Goal: Contribute content

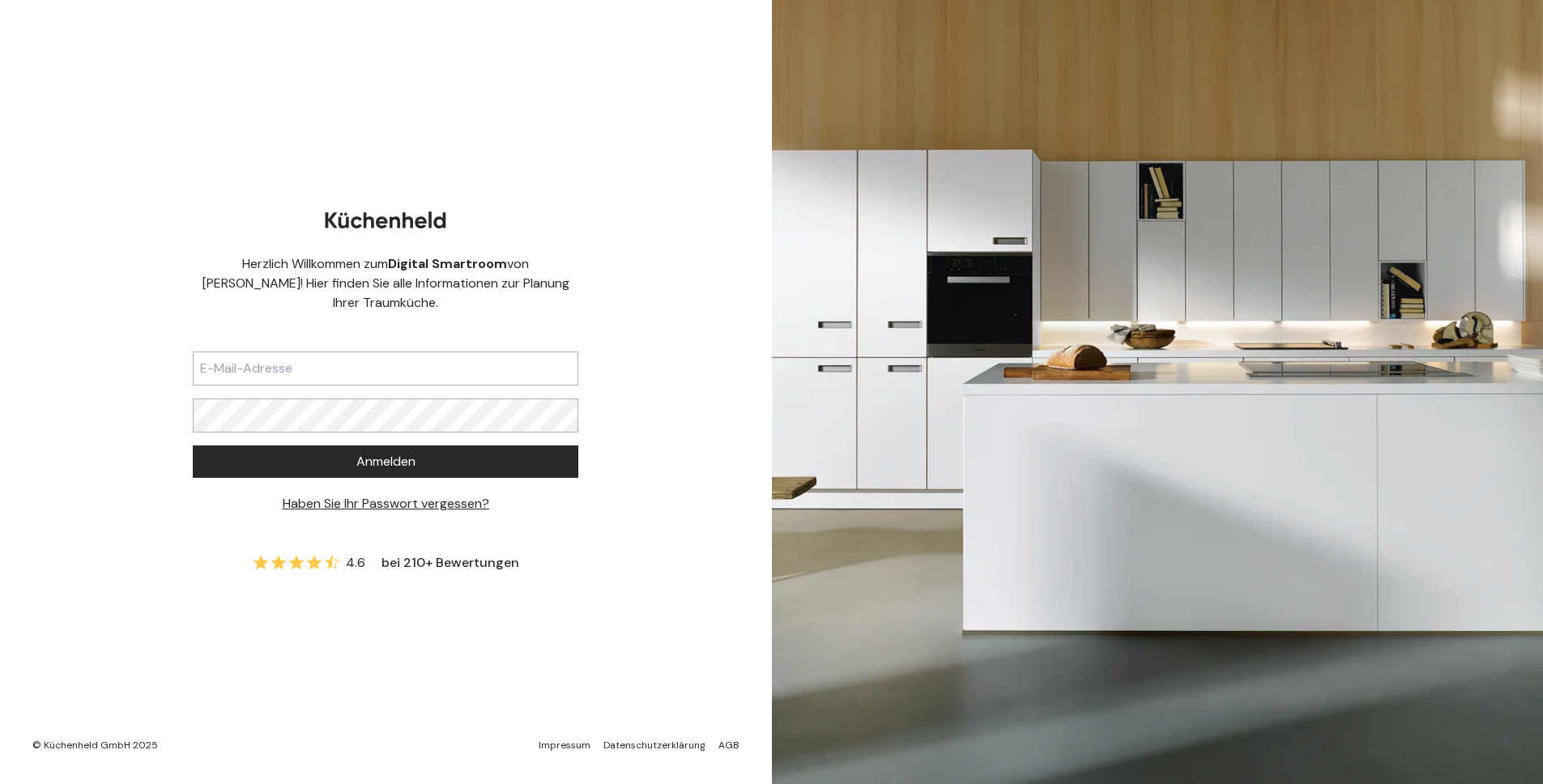
click at [312, 354] on input "text" at bounding box center [385, 368] width 385 height 34
type input "[EMAIL_ADDRESS][DOMAIN_NAME]"
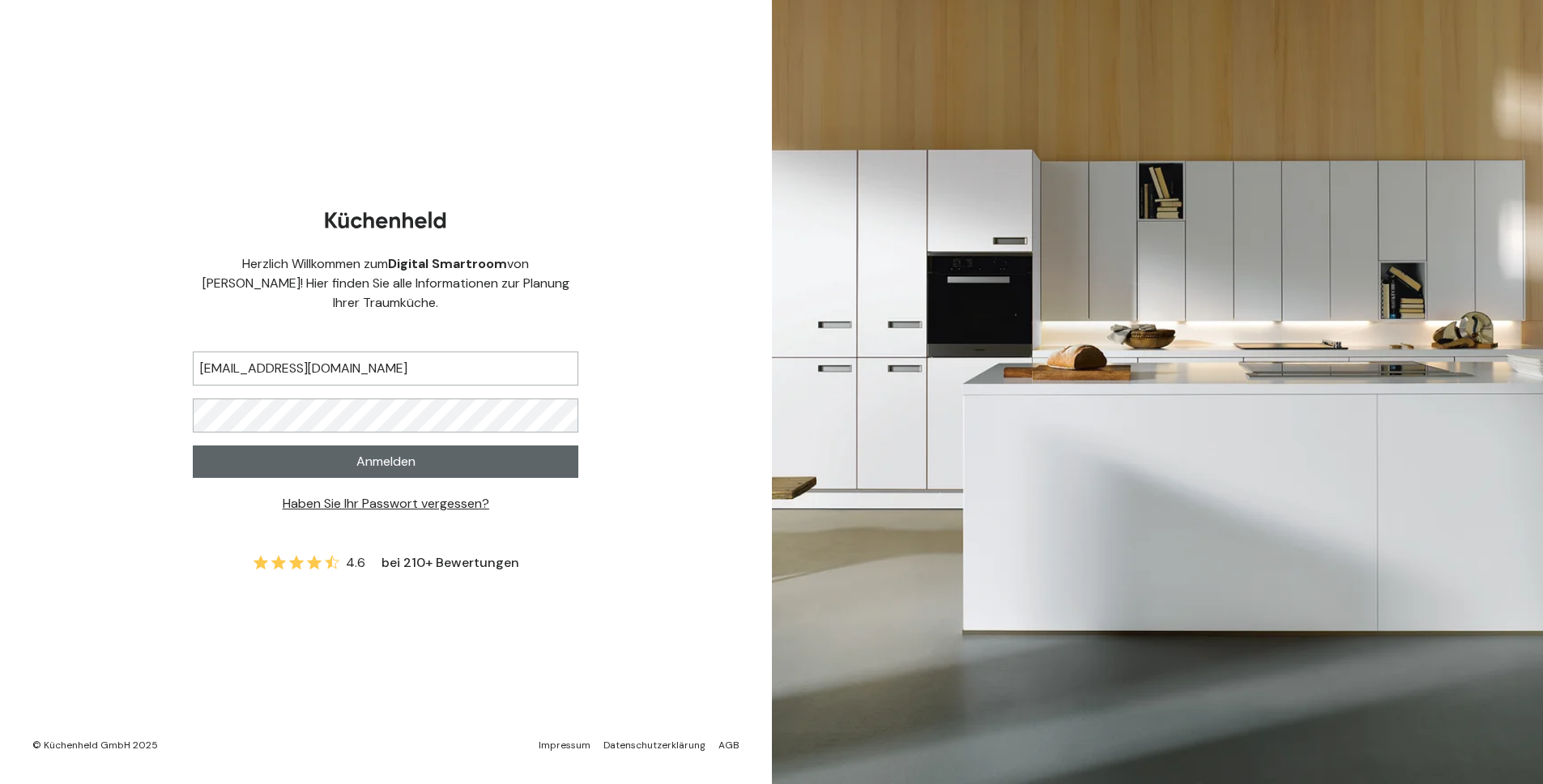
click at [340, 445] on button "Anmelden" at bounding box center [385, 461] width 385 height 33
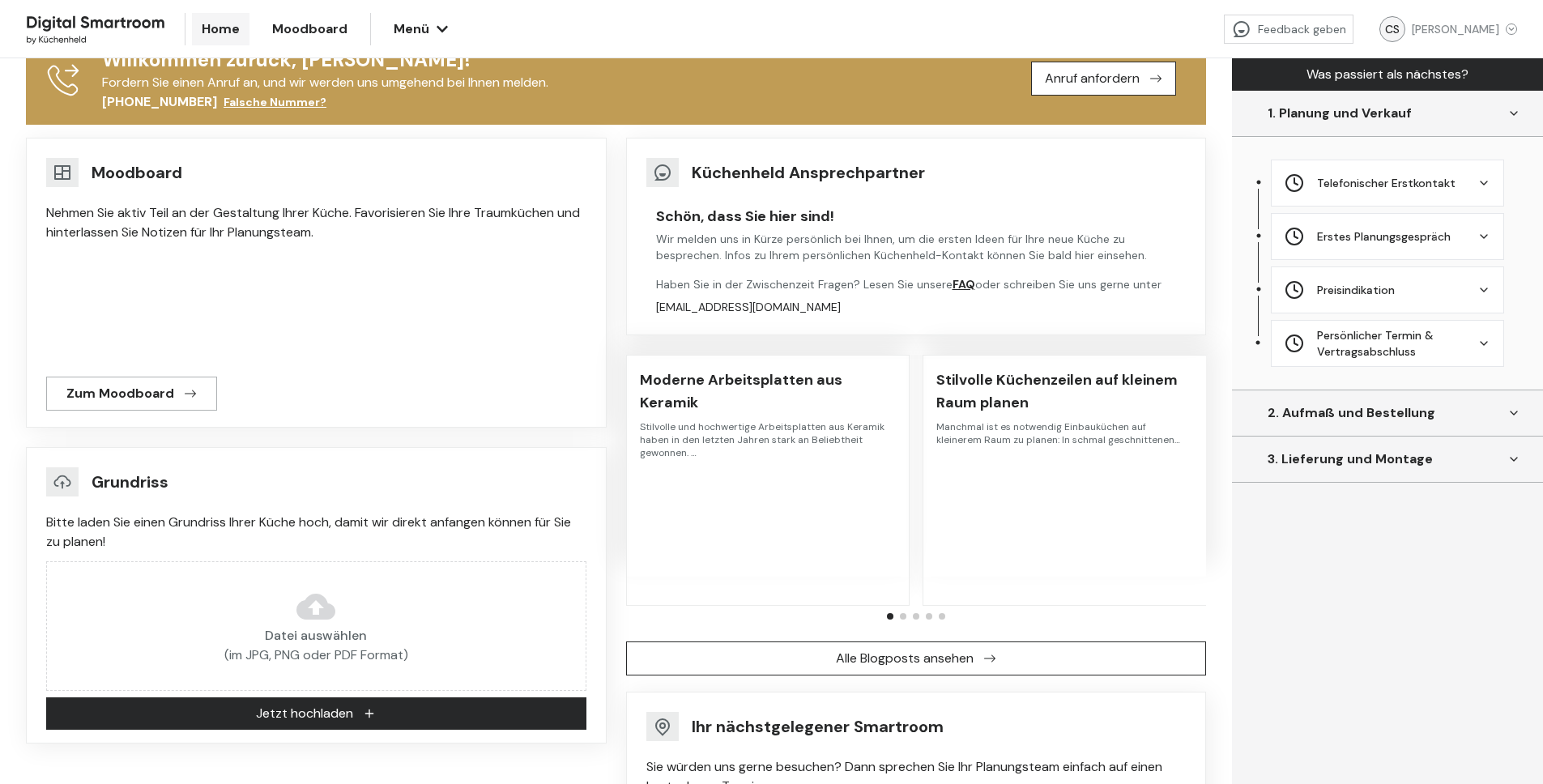
scroll to position [275, 0]
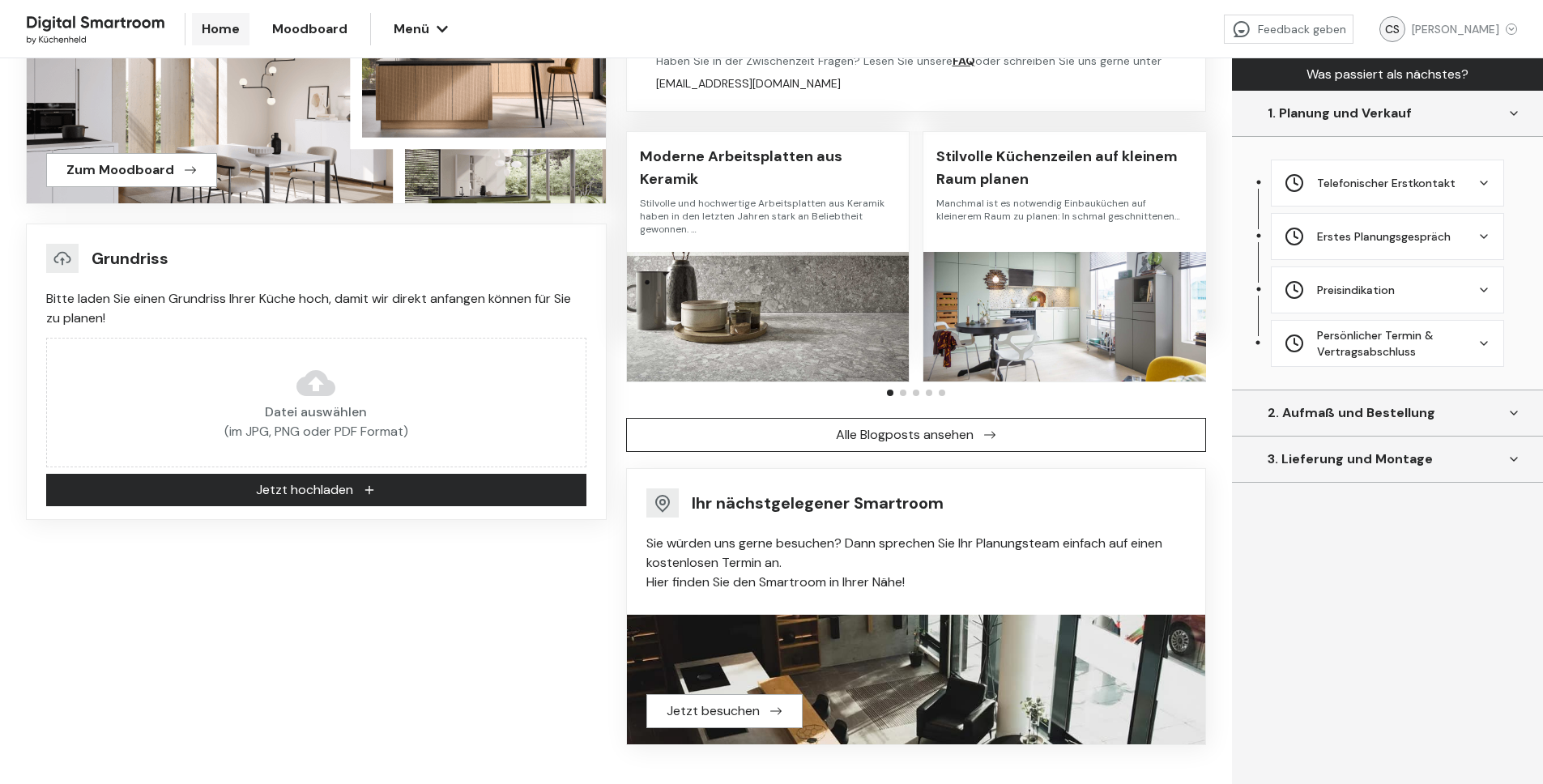
click at [318, 497] on span "Jetzt hochladen" at bounding box center [304, 490] width 97 height 20
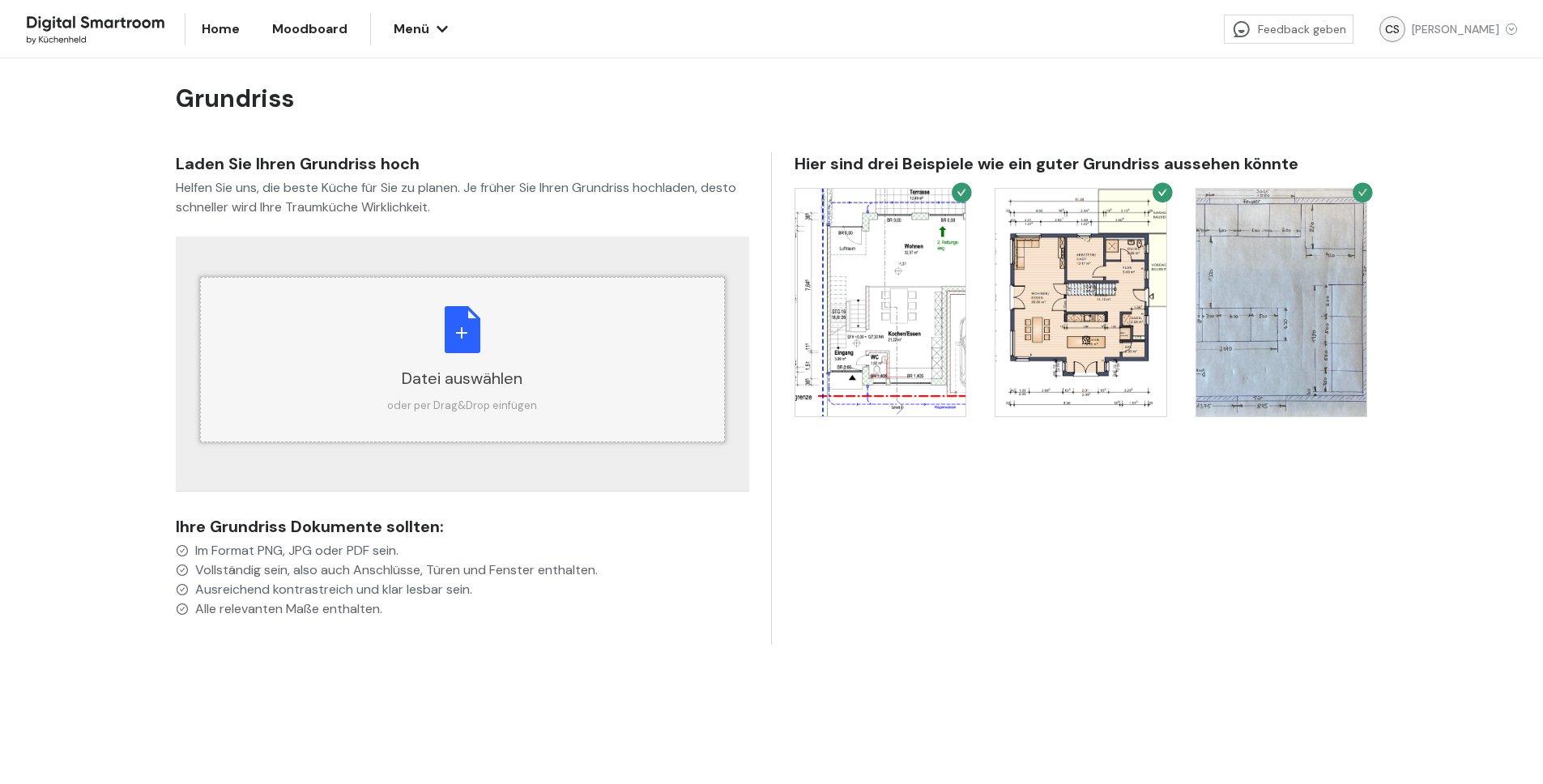
click at [459, 383] on div "Datei auswählen" at bounding box center [462, 377] width 150 height 23
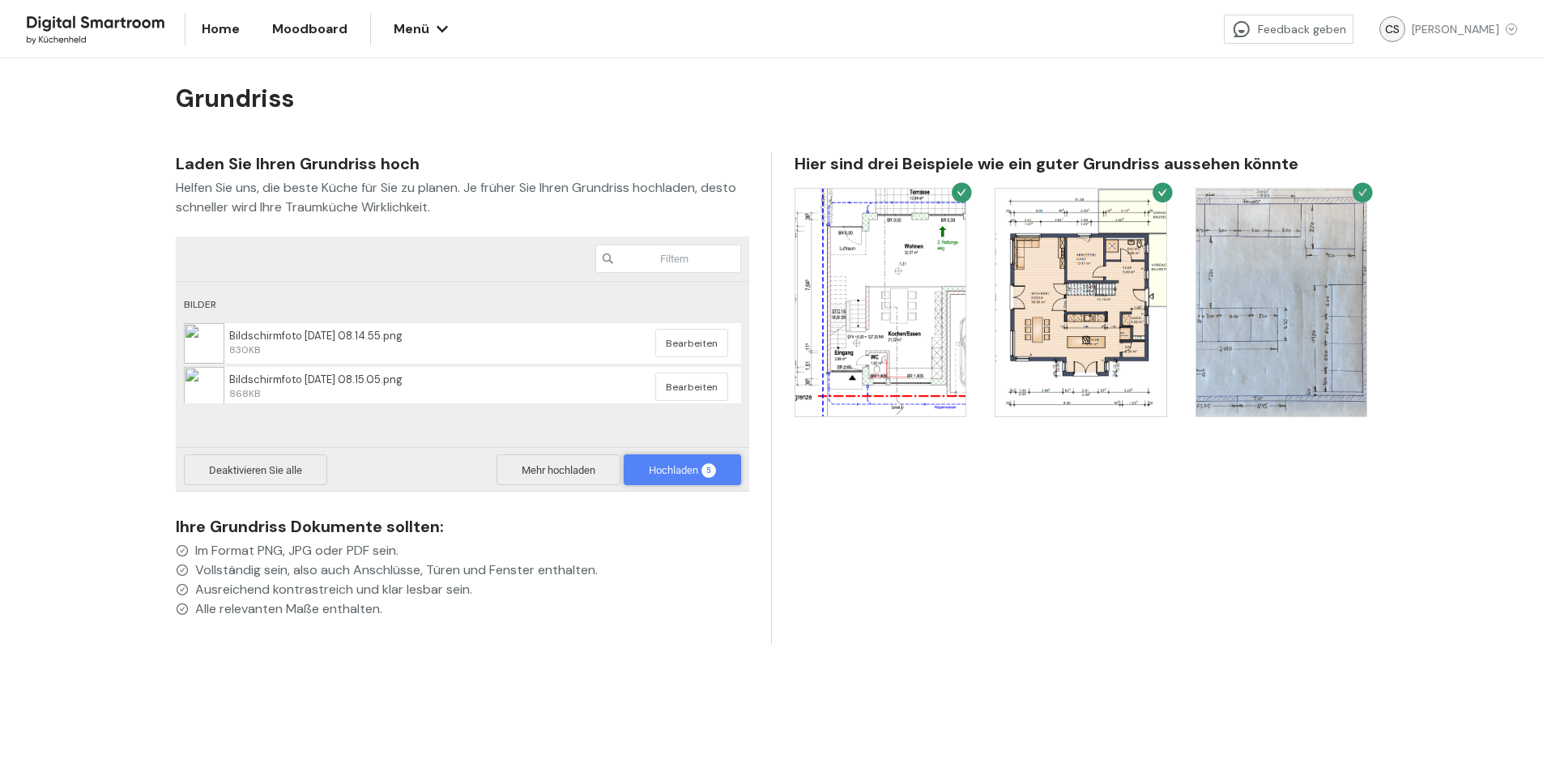
click at [663, 460] on span "Hochladen 5" at bounding box center [682, 469] width 118 height 31
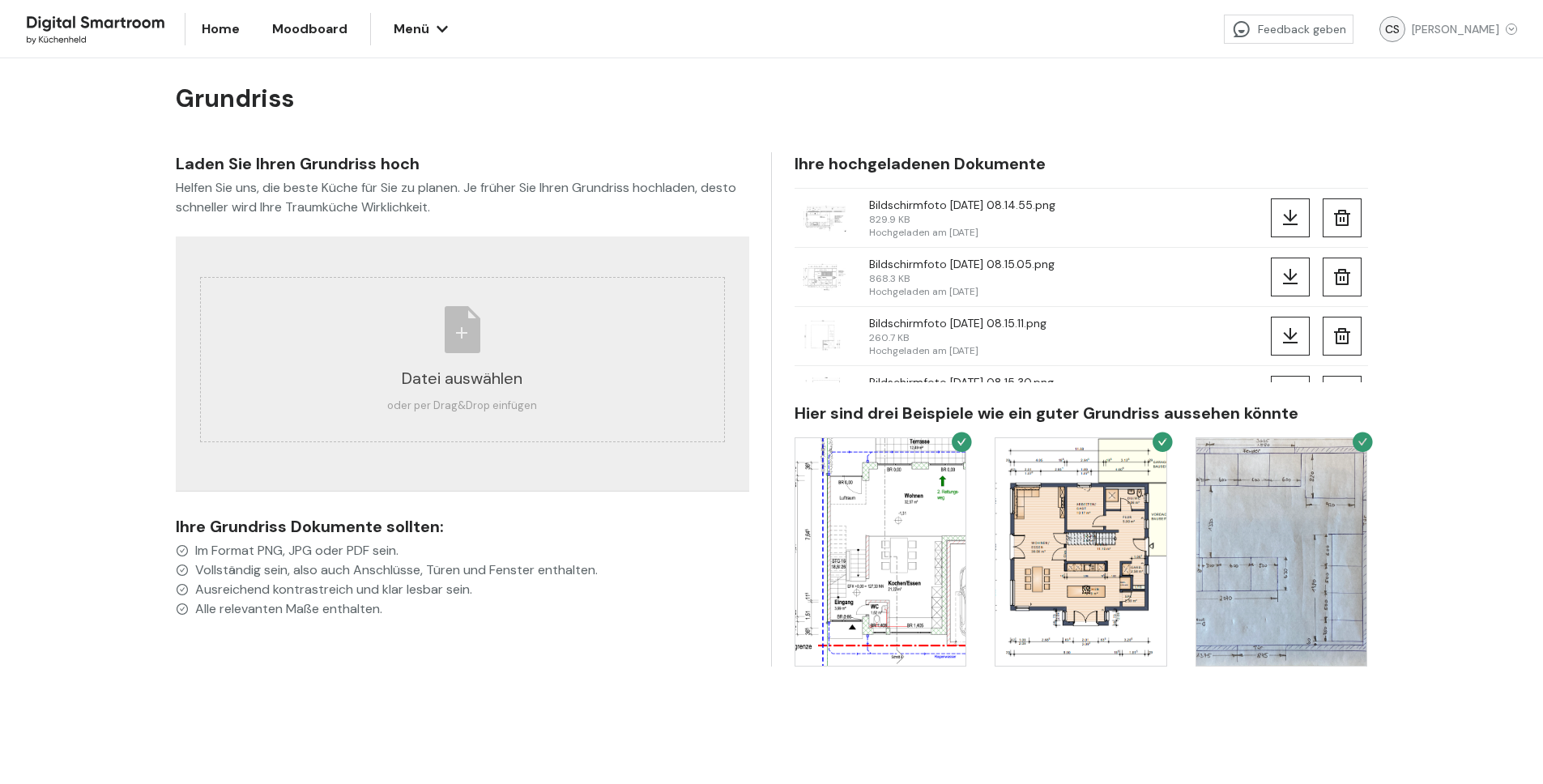
click at [208, 27] on span "Home" at bounding box center [221, 30] width 38 height 20
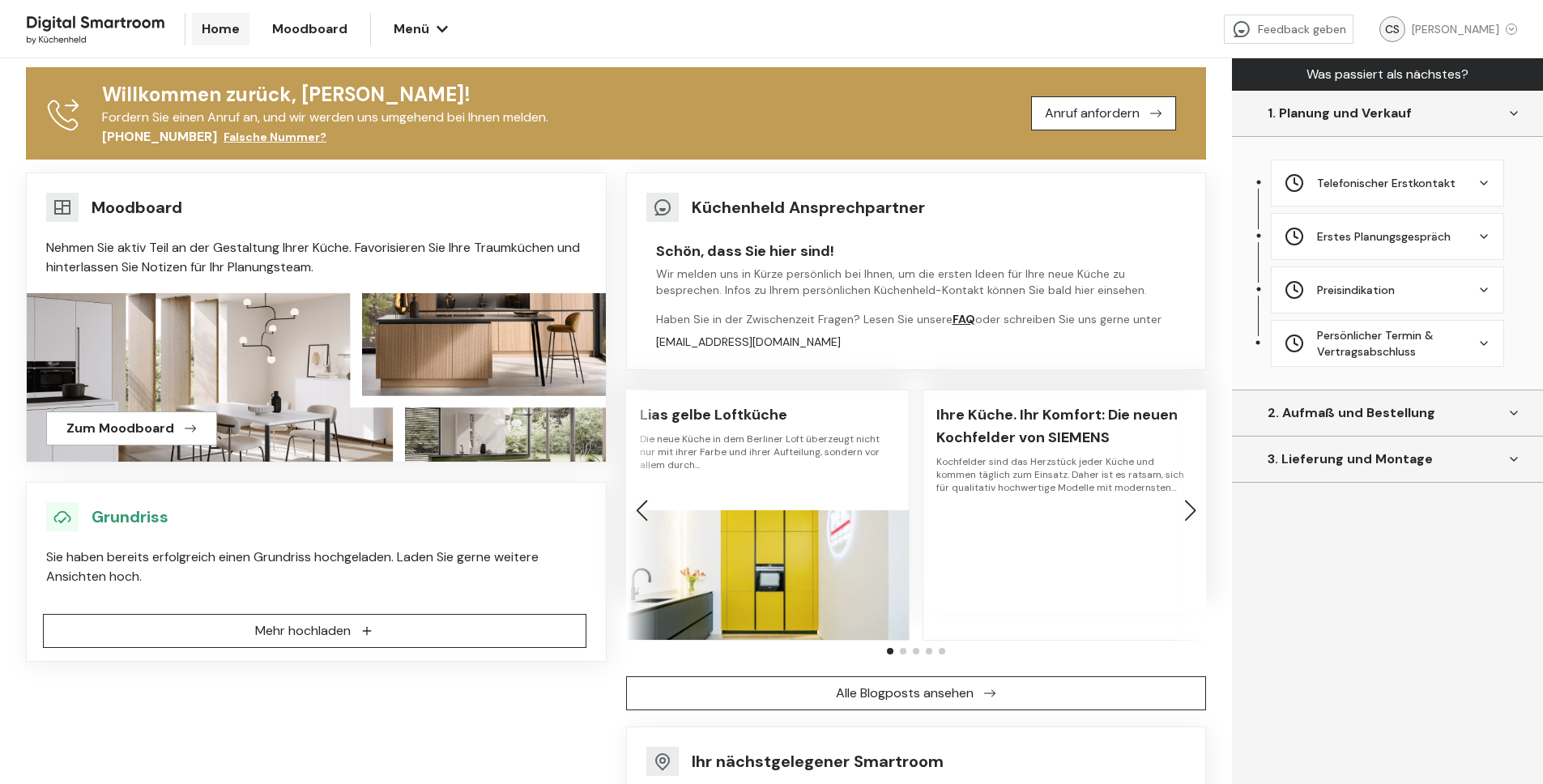
scroll to position [275, 0]
